Goal: Task Accomplishment & Management: Manage account settings

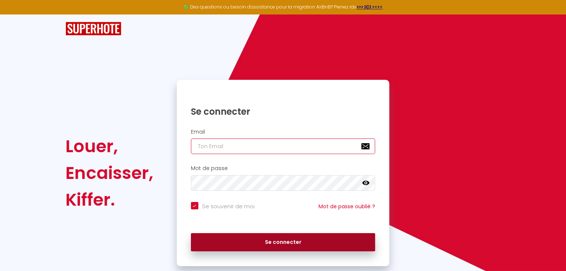
type input "[EMAIL_ADDRESS][DOMAIN_NAME]"
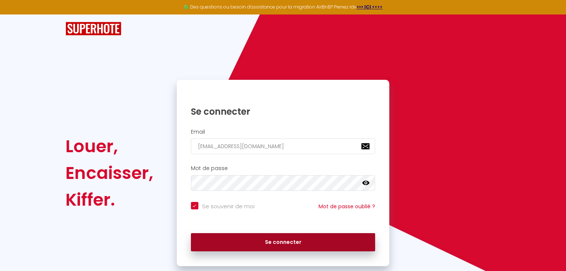
click at [300, 241] on button "Se connecter" at bounding box center [283, 242] width 184 height 19
checkbox input "true"
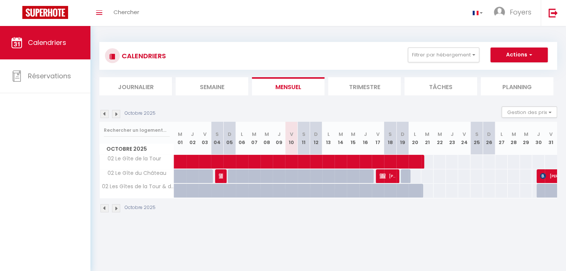
click at [367, 86] on li "Trimestre" at bounding box center [364, 86] width 73 height 18
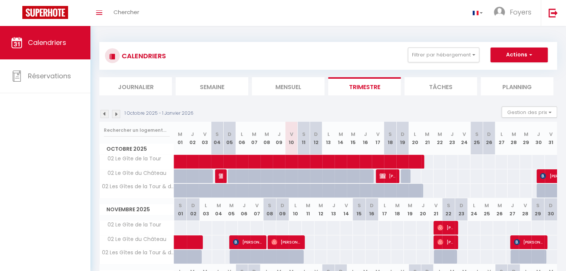
scroll to position [89, 0]
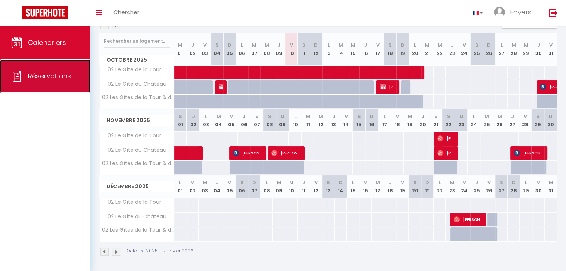
click at [43, 71] on span "Réservations" at bounding box center [49, 75] width 43 height 9
select select "not_cancelled"
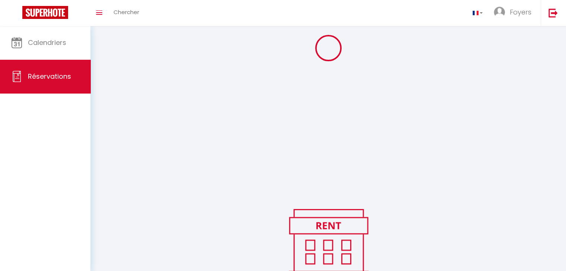
scroll to position [104, 0]
